Goal: Task Accomplishment & Management: Complete application form

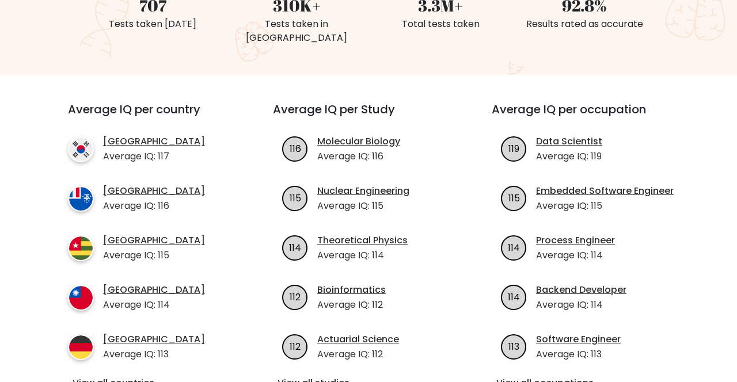
scroll to position [345, 0]
click at [570, 376] on link "View all occupations" at bounding box center [587, 383] width 182 height 14
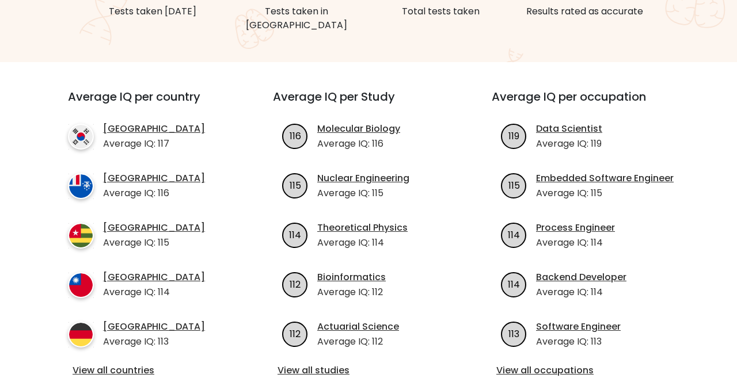
scroll to position [382, 0]
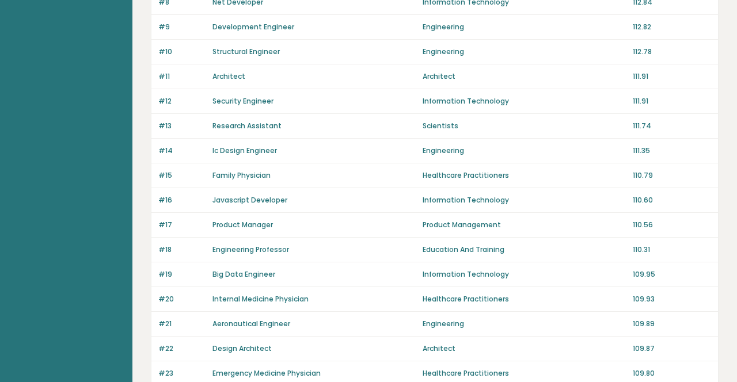
scroll to position [327, 0]
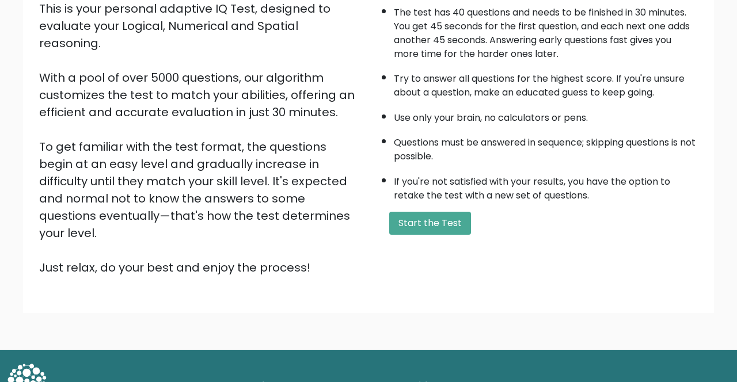
scroll to position [145, 0]
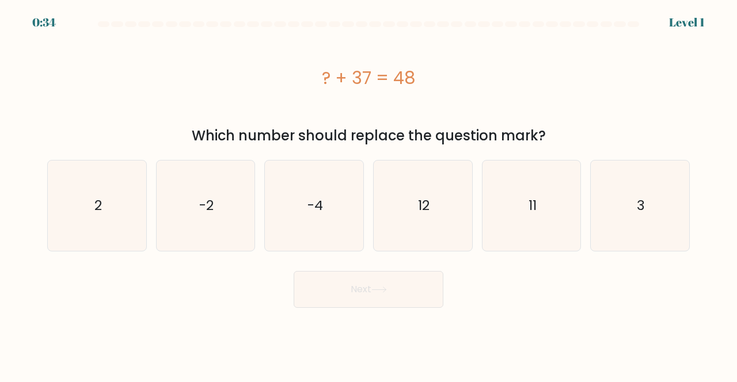
click at [535, 207] on text "11" at bounding box center [533, 205] width 8 height 19
click at [369, 194] on input "e. 11" at bounding box center [369, 192] width 1 height 3
radio input "true"
click at [412, 290] on button "Next" at bounding box center [369, 289] width 150 height 37
click at [404, 295] on button "Next" at bounding box center [369, 289] width 150 height 37
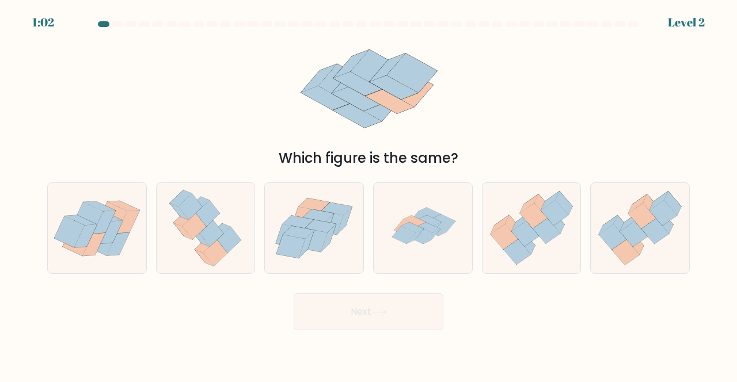
click at [422, 233] on icon at bounding box center [429, 228] width 22 height 10
click at [369, 194] on input "d." at bounding box center [369, 192] width 1 height 3
radio input "true"
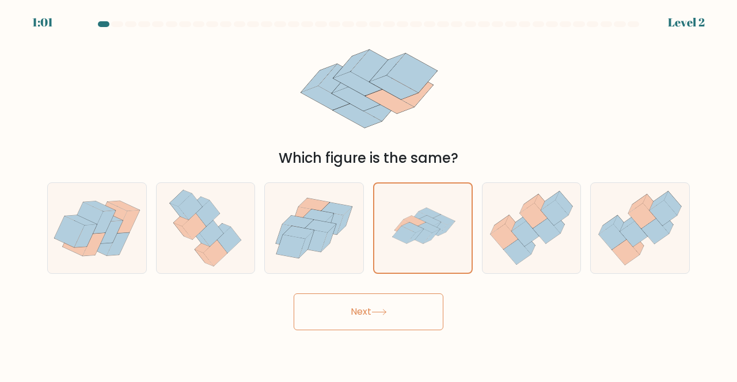
click at [407, 319] on button "Next" at bounding box center [369, 312] width 150 height 37
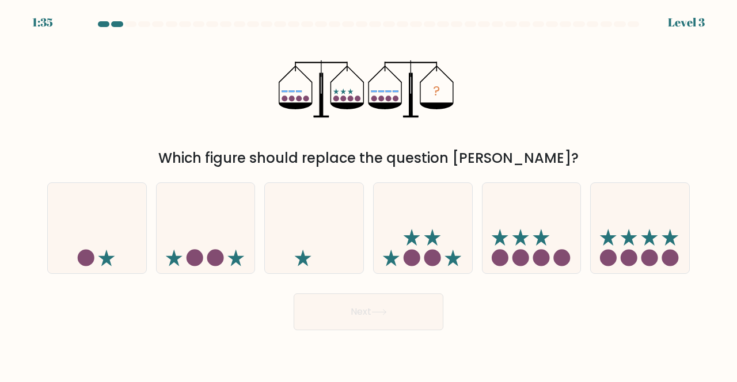
click at [641, 264] on icon at bounding box center [640, 228] width 98 height 81
click at [369, 194] on input "f." at bounding box center [369, 192] width 1 height 3
radio input "true"
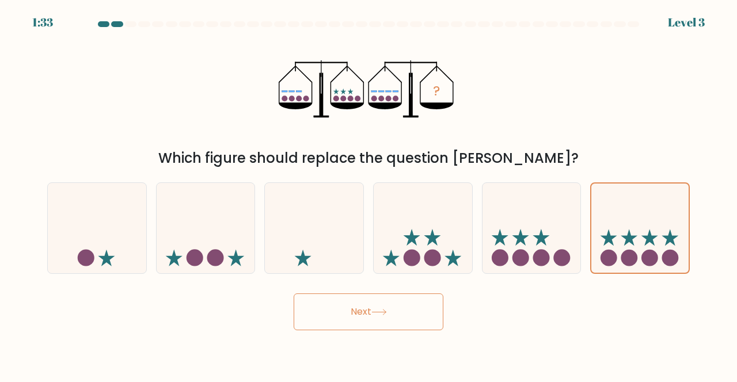
click at [400, 313] on button "Next" at bounding box center [369, 312] width 150 height 37
click at [400, 314] on button "Next" at bounding box center [369, 312] width 150 height 37
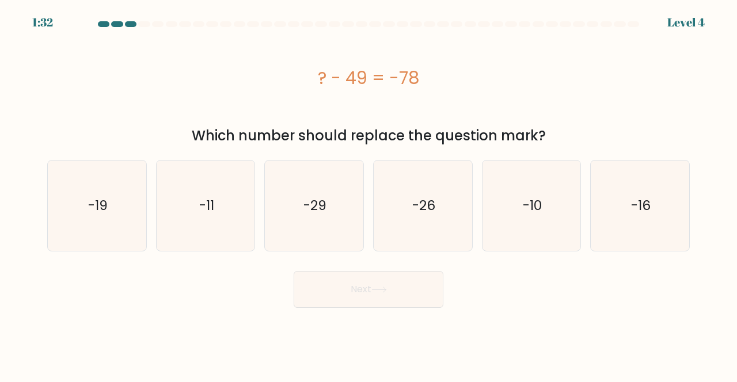
click at [320, 197] on text "-29" at bounding box center [315, 205] width 23 height 19
click at [369, 194] on input "c. -29" at bounding box center [369, 192] width 1 height 3
radio input "true"
click at [425, 281] on button "Next" at bounding box center [369, 289] width 150 height 37
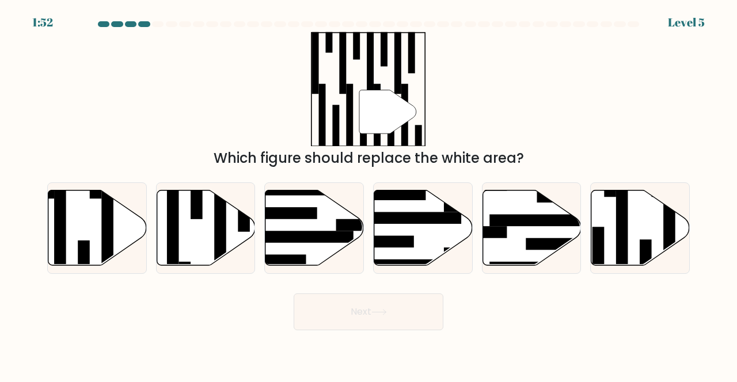
click at [651, 242] on icon at bounding box center [641, 228] width 98 height 75
click at [369, 194] on input "f." at bounding box center [369, 192] width 1 height 3
radio input "true"
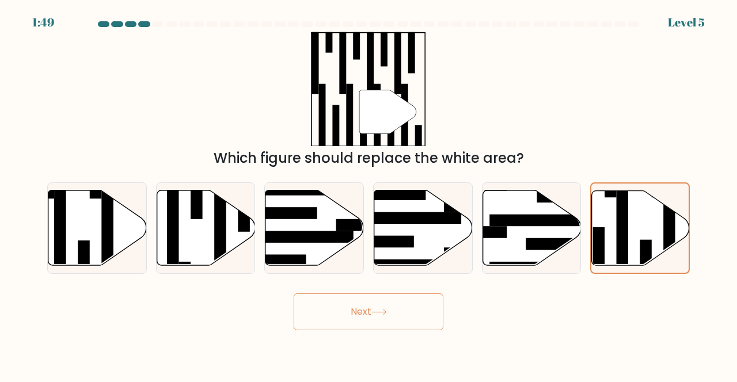
click at [413, 326] on button "Next" at bounding box center [369, 312] width 150 height 37
